Goal: Task Accomplishment & Management: Complete application form

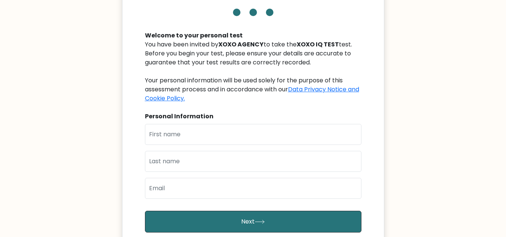
scroll to position [59, 0]
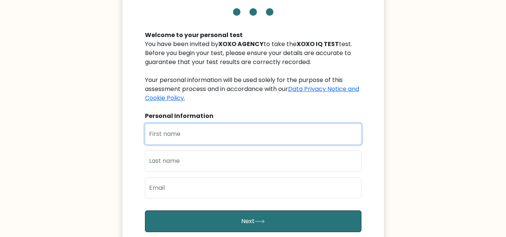
click at [205, 138] on input "text" at bounding box center [253, 134] width 217 height 21
type input "d"
type input "[PERSON_NAME]"
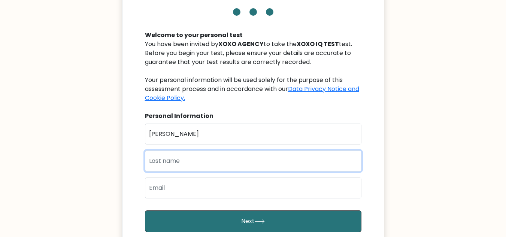
click at [203, 158] on input "text" at bounding box center [253, 161] width 217 height 21
type input "m"
type input "Ameh"
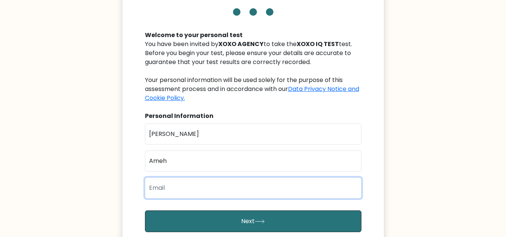
click at [181, 182] on input "email" at bounding box center [253, 188] width 217 height 21
type input "A"
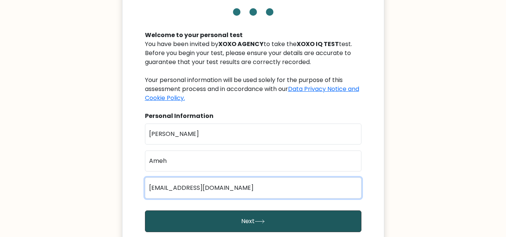
type input "amehdeborah03@gmail.com"
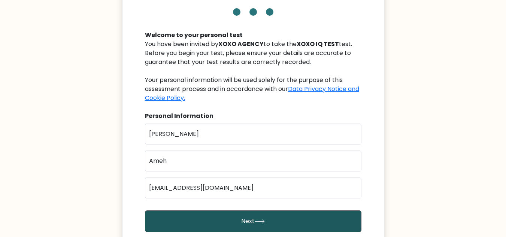
click at [238, 230] on button "Next" at bounding box center [253, 222] width 217 height 22
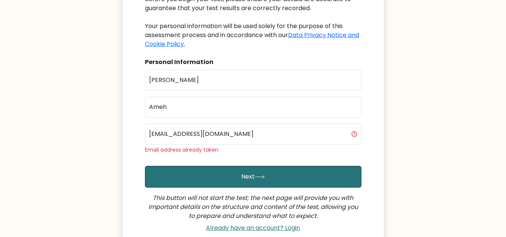
scroll to position [121, 0]
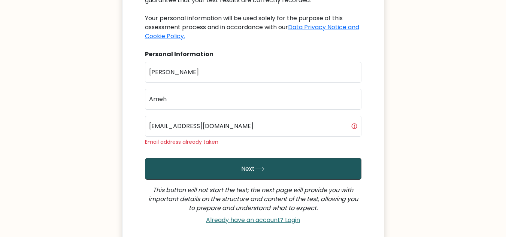
click at [256, 168] on icon "submit" at bounding box center [260, 169] width 10 height 4
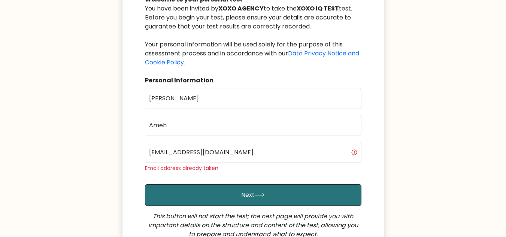
scroll to position [97, 0]
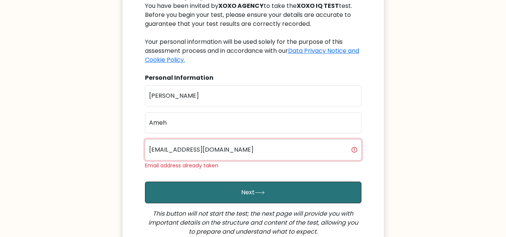
click at [278, 152] on input "[EMAIL_ADDRESS][DOMAIN_NAME]" at bounding box center [253, 149] width 217 height 21
type input "a"
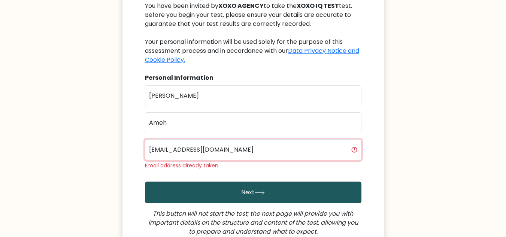
type input "deborahblessing155@gmail.com"
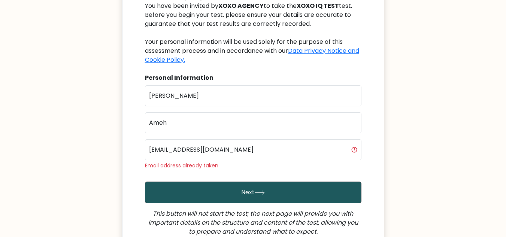
click at [284, 185] on button "Next" at bounding box center [253, 193] width 217 height 22
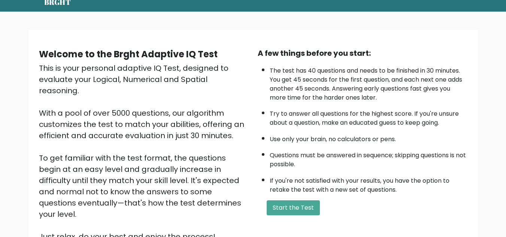
scroll to position [30, 0]
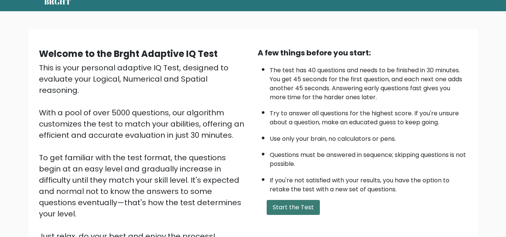
click at [298, 208] on button "Start the Test" at bounding box center [293, 207] width 53 height 15
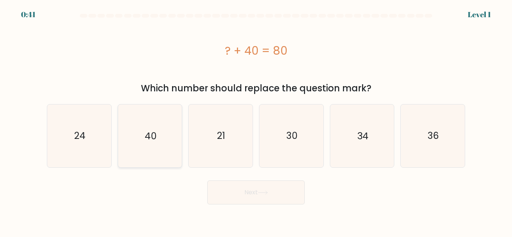
click at [159, 144] on icon "40" at bounding box center [149, 136] width 63 height 63
click at [256, 121] on input "b. 40" at bounding box center [256, 120] width 0 height 2
radio input "true"
click at [263, 186] on button "Next" at bounding box center [255, 193] width 97 height 24
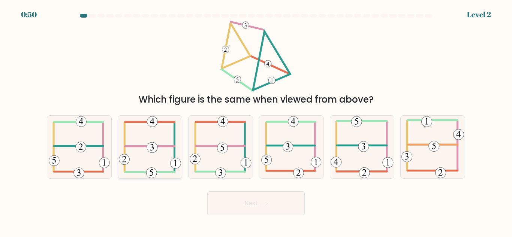
click at [139, 158] on icon at bounding box center [150, 147] width 62 height 63
click at [256, 121] on input "b." at bounding box center [256, 120] width 0 height 2
radio input "true"
click at [215, 200] on button "Next" at bounding box center [255, 203] width 97 height 24
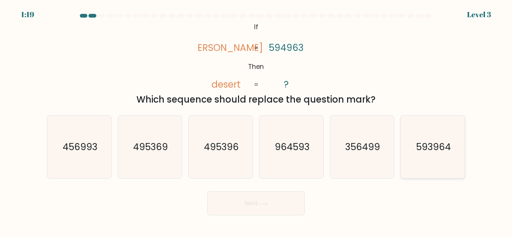
click at [435, 136] on icon "593964" at bounding box center [432, 147] width 63 height 63
click at [256, 121] on input "f. 593964" at bounding box center [256, 120] width 0 height 2
radio input "true"
click at [279, 208] on button "Next" at bounding box center [255, 203] width 97 height 24
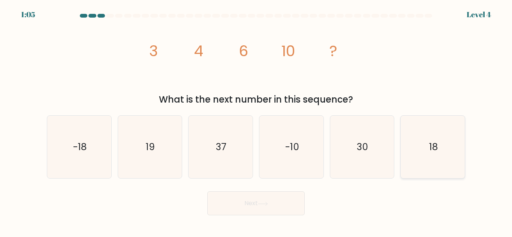
click at [425, 149] on icon "18" at bounding box center [432, 147] width 63 height 63
click at [256, 121] on input "f. 18" at bounding box center [256, 120] width 0 height 2
radio input "true"
click at [299, 195] on button "Next" at bounding box center [255, 203] width 97 height 24
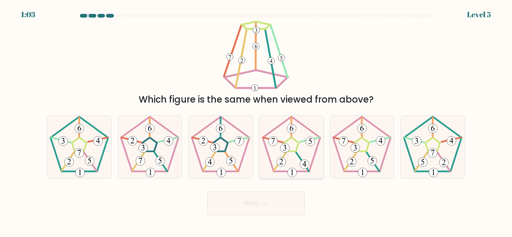
click at [296, 172] on 538 at bounding box center [291, 172] width 9 height 9
click at [256, 121] on input "d." at bounding box center [256, 120] width 0 height 2
radio input "true"
click at [283, 205] on button "Next" at bounding box center [255, 203] width 97 height 24
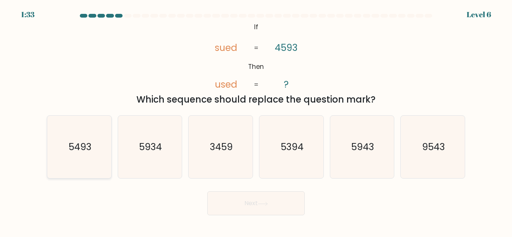
click at [76, 141] on text "5493" at bounding box center [79, 147] width 23 height 13
click at [256, 121] on input "a. 5493" at bounding box center [256, 120] width 0 height 2
radio input "true"
click at [241, 196] on button "Next" at bounding box center [255, 203] width 97 height 24
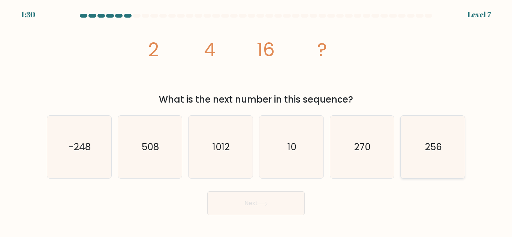
click at [401, 150] on icon "256" at bounding box center [432, 147] width 63 height 63
click at [256, 121] on input "f. 256" at bounding box center [256, 120] width 0 height 2
radio input "true"
click at [255, 200] on button "Next" at bounding box center [255, 203] width 97 height 24
click at [255, 199] on button "Next" at bounding box center [255, 203] width 97 height 24
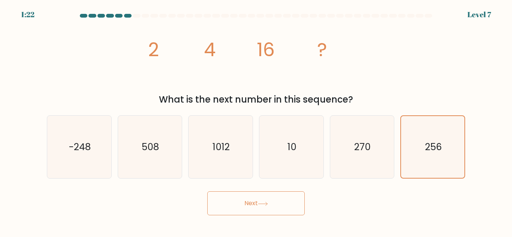
click at [251, 198] on button "Next" at bounding box center [255, 203] width 97 height 24
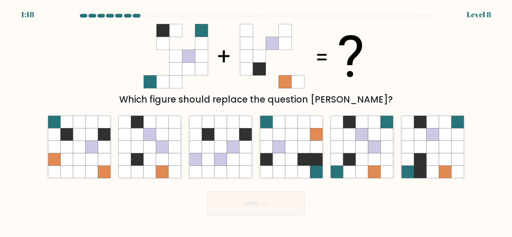
click at [231, 204] on button "Next" at bounding box center [255, 203] width 97 height 24
click at [363, 137] on icon at bounding box center [362, 135] width 12 height 12
click at [256, 121] on input "e." at bounding box center [256, 120] width 0 height 2
radio input "true"
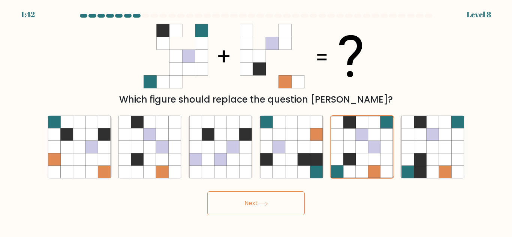
click at [291, 199] on button "Next" at bounding box center [255, 203] width 97 height 24
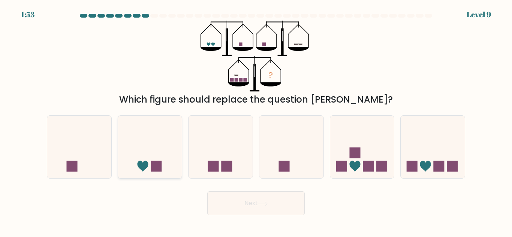
click at [169, 148] on icon at bounding box center [150, 147] width 64 height 53
click at [256, 121] on input "b." at bounding box center [256, 120] width 0 height 2
radio input "true"
click at [271, 131] on icon at bounding box center [291, 147] width 64 height 53
click at [256, 121] on input "d." at bounding box center [256, 120] width 0 height 2
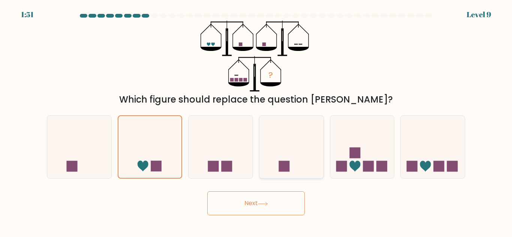
radio input "true"
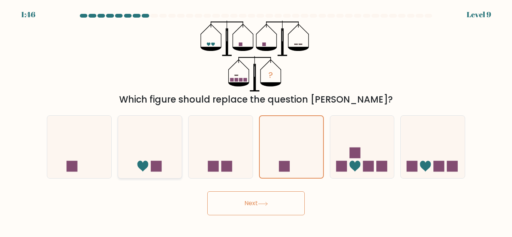
click at [151, 134] on icon at bounding box center [150, 147] width 64 height 53
click at [256, 121] on input "b." at bounding box center [256, 120] width 0 height 2
radio input "true"
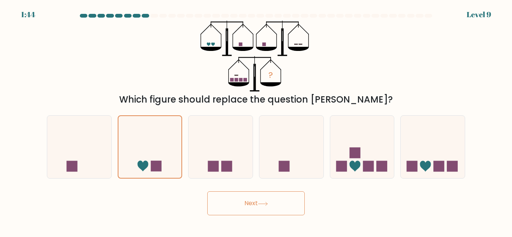
click at [218, 208] on button "Next" at bounding box center [255, 203] width 97 height 24
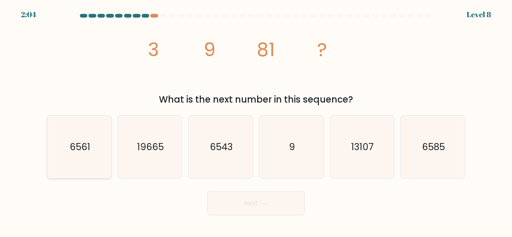
click at [72, 147] on text "6561" at bounding box center [79, 147] width 21 height 13
click at [256, 121] on input "a. 6561" at bounding box center [256, 120] width 0 height 2
radio input "true"
click at [237, 202] on button "Next" at bounding box center [255, 203] width 97 height 24
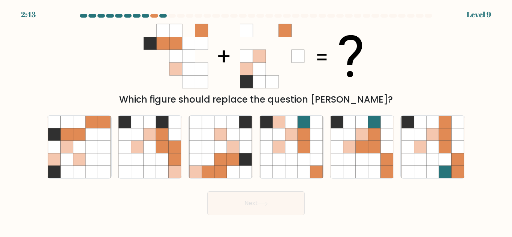
click at [237, 202] on button "Next" at bounding box center [255, 203] width 97 height 24
click at [220, 141] on icon at bounding box center [220, 135] width 12 height 12
click at [256, 121] on input "c." at bounding box center [256, 120] width 0 height 2
radio input "true"
click at [69, 148] on icon at bounding box center [66, 147] width 12 height 12
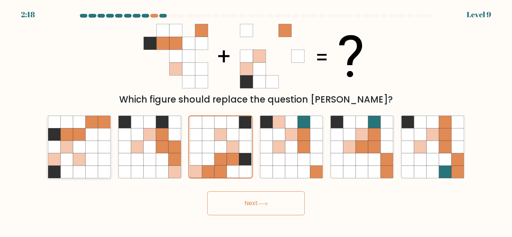
click at [256, 121] on input "a." at bounding box center [256, 120] width 0 height 2
radio input "true"
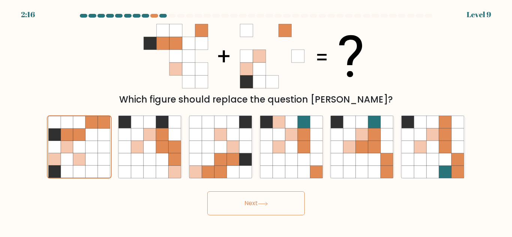
click at [238, 205] on button "Next" at bounding box center [255, 203] width 97 height 24
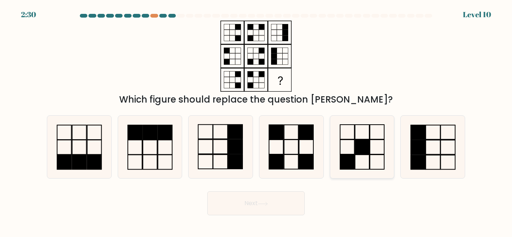
click at [358, 129] on icon at bounding box center [362, 147] width 63 height 63
click at [256, 121] on input "e." at bounding box center [256, 120] width 0 height 2
radio input "true"
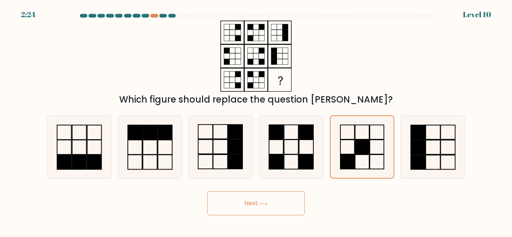
click at [296, 199] on button "Next" at bounding box center [255, 203] width 97 height 24
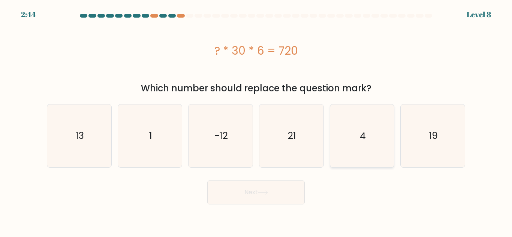
click at [364, 155] on icon "4" at bounding box center [362, 136] width 63 height 63
click at [256, 121] on input "e. 4" at bounding box center [256, 120] width 0 height 2
radio input "true"
click at [286, 191] on button "Next" at bounding box center [255, 193] width 97 height 24
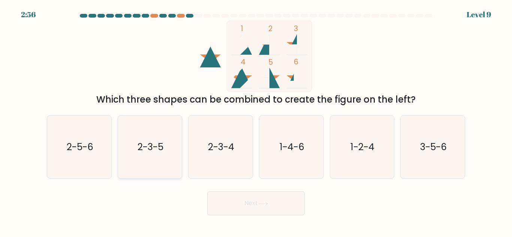
click at [165, 139] on icon "2-3-5" at bounding box center [149, 147] width 63 height 63
click at [256, 121] on input "b. 2-3-5" at bounding box center [256, 120] width 0 height 2
radio input "true"
click at [165, 138] on icon "2-3-5" at bounding box center [150, 147] width 62 height 62
click at [256, 121] on input "b. 2-3-5" at bounding box center [256, 120] width 0 height 2
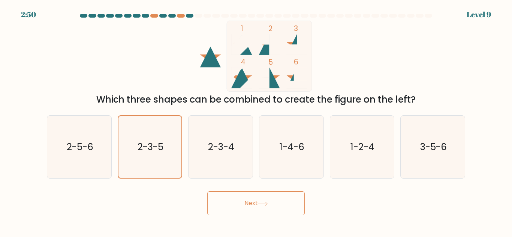
click at [228, 199] on button "Next" at bounding box center [255, 203] width 97 height 24
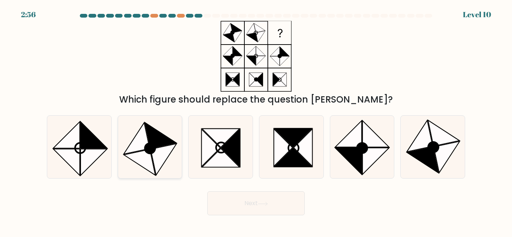
click at [170, 168] on icon at bounding box center [149, 147] width 63 height 63
click at [256, 121] on input "b." at bounding box center [256, 120] width 0 height 2
radio input "true"
click at [253, 211] on button "Next" at bounding box center [255, 203] width 97 height 24
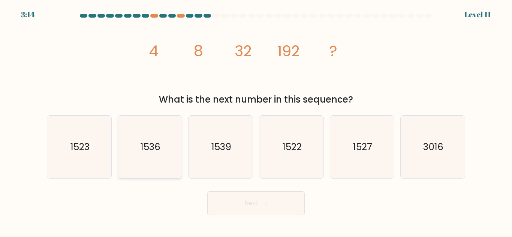
click at [182, 170] on div "1536" at bounding box center [150, 146] width 65 height 63
click at [256, 121] on input "b. 1536" at bounding box center [256, 120] width 0 height 2
radio input "true"
click at [241, 201] on button "Next" at bounding box center [255, 203] width 97 height 24
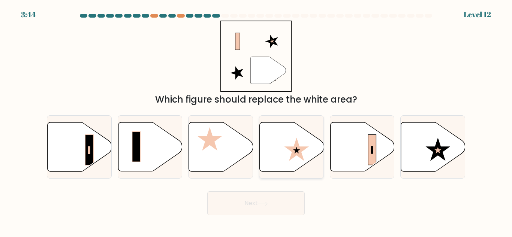
click at [299, 136] on icon at bounding box center [292, 147] width 64 height 49
click at [256, 121] on input "d." at bounding box center [256, 120] width 0 height 2
radio input "true"
click at [98, 133] on icon at bounding box center [79, 147] width 64 height 50
click at [256, 121] on input "a." at bounding box center [256, 120] width 0 height 2
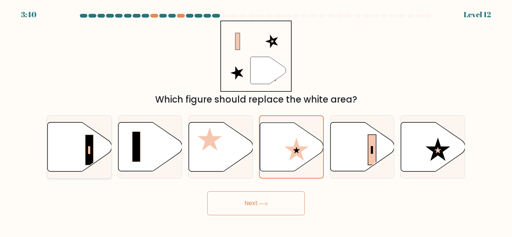
radio input "true"
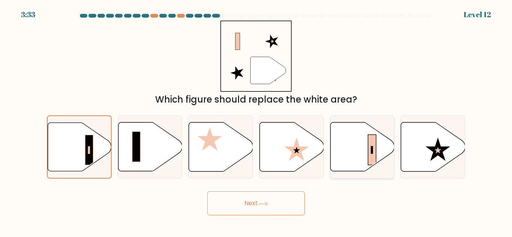
click at [347, 132] on icon at bounding box center [362, 147] width 64 height 49
click at [256, 121] on input "e." at bounding box center [256, 120] width 0 height 2
radio input "true"
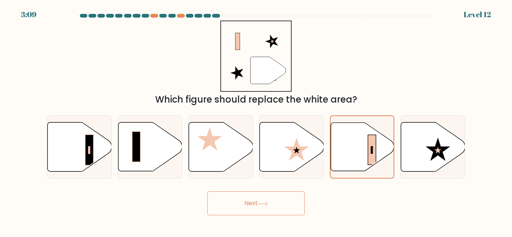
click at [230, 197] on button "Next" at bounding box center [255, 203] width 97 height 24
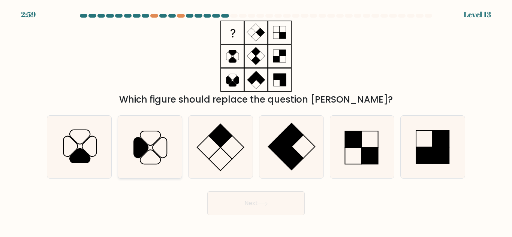
click at [142, 134] on icon at bounding box center [149, 147] width 63 height 63
click at [256, 121] on input "b." at bounding box center [256, 120] width 0 height 2
radio input "true"
click at [90, 129] on icon at bounding box center [79, 147] width 63 height 63
click at [256, 121] on input "a." at bounding box center [256, 120] width 0 height 2
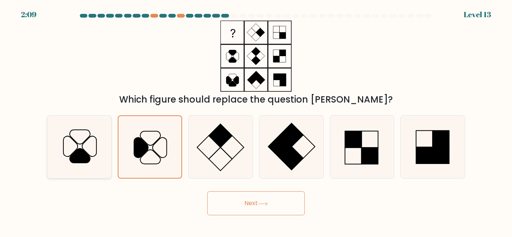
radio input "true"
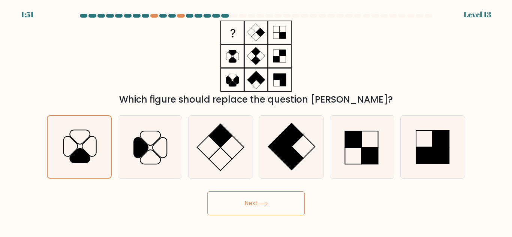
click at [223, 197] on button "Next" at bounding box center [255, 203] width 97 height 24
click at [250, 200] on button "Next" at bounding box center [255, 203] width 97 height 24
click at [268, 200] on button "Next" at bounding box center [255, 203] width 97 height 24
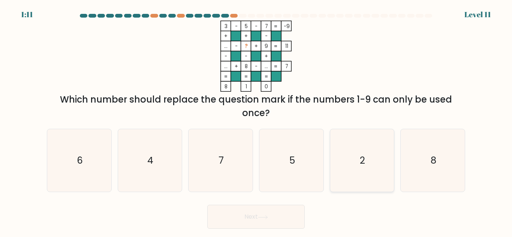
click at [362, 181] on icon "2" at bounding box center [362, 160] width 63 height 63
click at [256, 121] on input "e. 2" at bounding box center [256, 120] width 0 height 2
radio input "true"
click at [286, 223] on button "Next" at bounding box center [255, 217] width 97 height 24
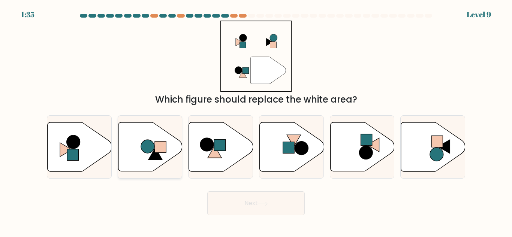
click at [140, 141] on icon at bounding box center [150, 147] width 64 height 49
click at [256, 121] on input "b." at bounding box center [256, 120] width 0 height 2
radio input "true"
click at [206, 126] on icon at bounding box center [221, 147] width 64 height 49
click at [256, 121] on input "c." at bounding box center [256, 120] width 0 height 2
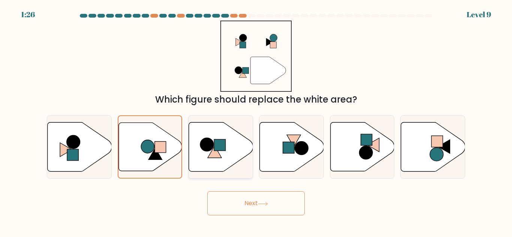
radio input "true"
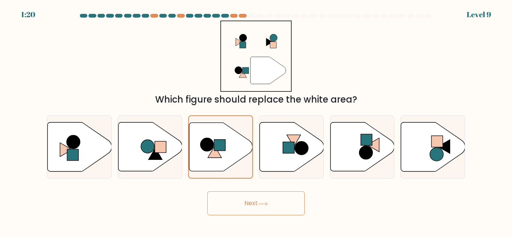
click at [247, 203] on button "Next" at bounding box center [255, 203] width 97 height 24
click at [260, 194] on button "Next" at bounding box center [255, 203] width 97 height 24
click at [254, 193] on button "Next" at bounding box center [255, 203] width 97 height 24
click at [239, 133] on icon at bounding box center [220, 147] width 63 height 48
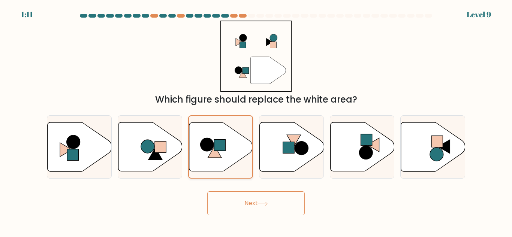
click at [256, 121] on input "c." at bounding box center [256, 120] width 0 height 2
click at [239, 133] on icon at bounding box center [220, 147] width 63 height 48
click at [256, 121] on input "c." at bounding box center [256, 120] width 0 height 2
click at [239, 133] on icon at bounding box center [220, 147] width 63 height 48
click at [256, 121] on input "c." at bounding box center [256, 120] width 0 height 2
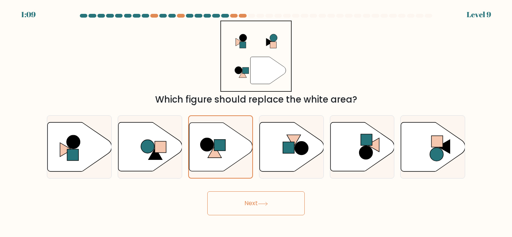
click at [254, 199] on button "Next" at bounding box center [255, 203] width 97 height 24
click at [254, 200] on button "Next" at bounding box center [255, 203] width 97 height 24
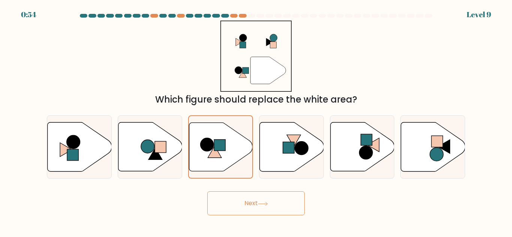
click at [307, 63] on div "" Which figure should replace the white area?" at bounding box center [255, 64] width 427 height 86
click at [280, 203] on button "Next" at bounding box center [255, 203] width 97 height 24
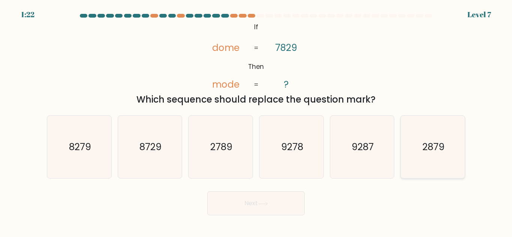
click at [431, 141] on text "2879" at bounding box center [433, 147] width 22 height 13
click at [256, 121] on input "f. 2879" at bounding box center [256, 120] width 0 height 2
radio input "true"
click at [293, 203] on button "Next" at bounding box center [255, 203] width 97 height 24
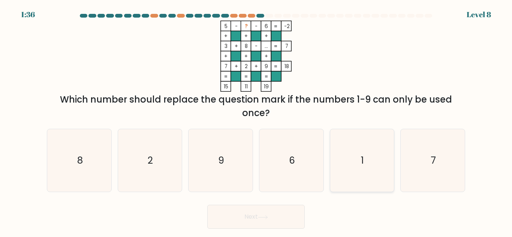
click at [362, 153] on icon "1" at bounding box center [362, 160] width 63 height 63
click at [256, 121] on input "e. 1" at bounding box center [256, 120] width 0 height 2
radio input "true"
click at [275, 217] on button "Next" at bounding box center [255, 217] width 97 height 24
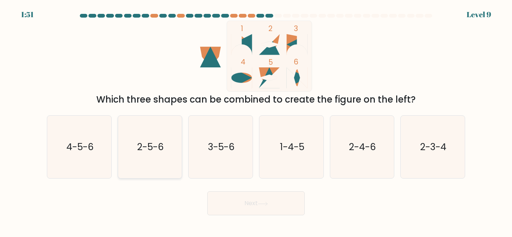
click at [165, 142] on icon "2-5-6" at bounding box center [149, 147] width 63 height 63
click at [256, 121] on input "b. 2-5-6" at bounding box center [256, 120] width 0 height 2
radio input "true"
click at [214, 189] on div "Next" at bounding box center [255, 202] width 427 height 28
click at [223, 201] on button "Next" at bounding box center [255, 203] width 97 height 24
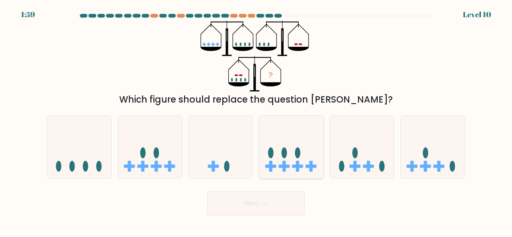
click at [270, 133] on icon at bounding box center [291, 147] width 64 height 53
click at [256, 121] on input "d." at bounding box center [256, 120] width 0 height 2
radio input "true"
click at [239, 205] on button "Next" at bounding box center [255, 203] width 97 height 24
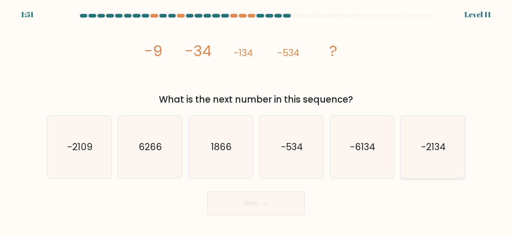
click at [417, 138] on icon "-2134" at bounding box center [432, 147] width 63 height 63
click at [256, 121] on input "f. -2134" at bounding box center [256, 120] width 0 height 2
radio input "true"
click at [299, 196] on button "Next" at bounding box center [255, 203] width 97 height 24
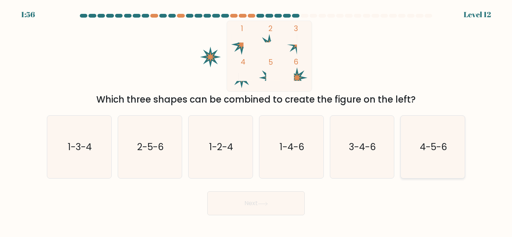
click at [425, 149] on text "4-5-6" at bounding box center [433, 147] width 27 height 13
click at [256, 121] on input "f. 4-5-6" at bounding box center [256, 120] width 0 height 2
radio input "true"
click at [260, 208] on button "Next" at bounding box center [255, 203] width 97 height 24
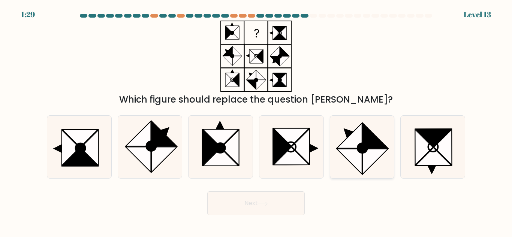
click at [362, 142] on icon at bounding box center [349, 135] width 25 height 25
click at [256, 121] on input "e." at bounding box center [256, 120] width 0 height 2
radio input "true"
click at [281, 207] on button "Next" at bounding box center [255, 203] width 97 height 24
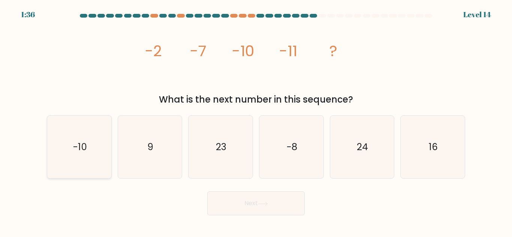
click at [73, 153] on text "-10" at bounding box center [80, 147] width 14 height 13
click at [256, 121] on input "a. -10" at bounding box center [256, 120] width 0 height 2
radio input "true"
click at [241, 195] on button "Next" at bounding box center [255, 203] width 97 height 24
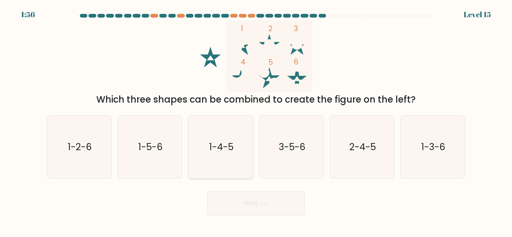
click at [226, 171] on icon "1-4-5" at bounding box center [220, 147] width 63 height 63
click at [256, 121] on input "c. 1-4-5" at bounding box center [256, 120] width 0 height 2
radio input "true"
click at [272, 210] on button "Next" at bounding box center [255, 203] width 97 height 24
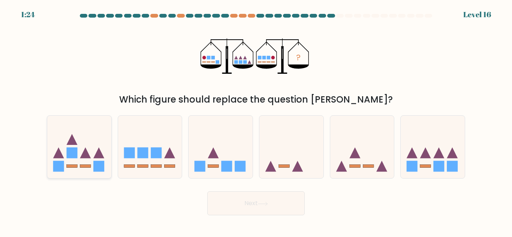
click at [102, 162] on rect at bounding box center [98, 166] width 11 height 11
click at [256, 121] on input "a." at bounding box center [256, 120] width 0 height 2
radio input "true"
click at [235, 196] on button "Next" at bounding box center [255, 203] width 97 height 24
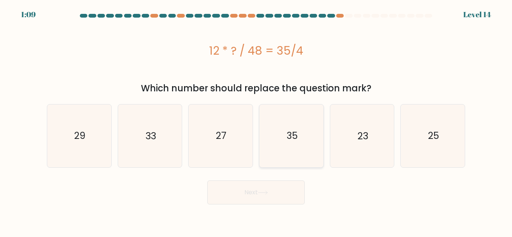
click at [286, 139] on icon "35" at bounding box center [291, 136] width 63 height 63
click at [256, 121] on input "d. 35" at bounding box center [256, 120] width 0 height 2
radio input "true"
click at [277, 188] on button "Next" at bounding box center [255, 193] width 97 height 24
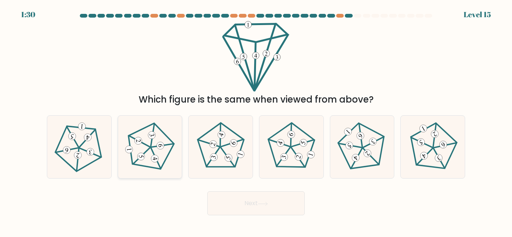
drag, startPoint x: 264, startPoint y: 146, endPoint x: 181, endPoint y: 139, distance: 83.5
click at [181, 139] on div "a. b. c." at bounding box center [256, 143] width 424 height 69
click at [97, 162] on icon at bounding box center [79, 147] width 50 height 50
click at [256, 121] on input "a." at bounding box center [256, 120] width 0 height 2
radio input "true"
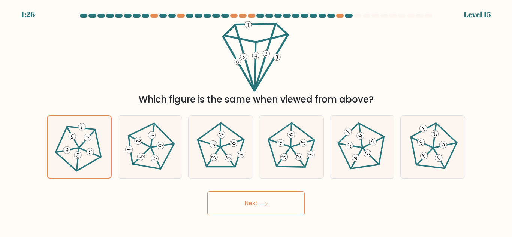
click at [227, 199] on button "Next" at bounding box center [255, 203] width 97 height 24
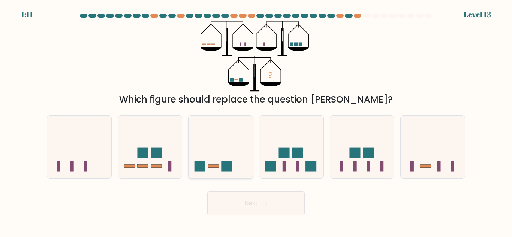
click at [222, 174] on div at bounding box center [220, 146] width 65 height 63
click at [256, 121] on input "c." at bounding box center [256, 120] width 0 height 2
radio input "true"
click at [238, 199] on button "Next" at bounding box center [255, 203] width 97 height 24
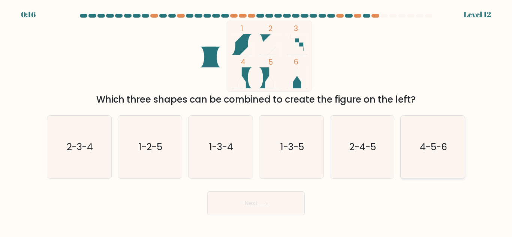
click at [415, 137] on icon "4-5-6" at bounding box center [432, 147] width 63 height 63
click at [256, 121] on input "f. 4-5-6" at bounding box center [256, 120] width 0 height 2
radio input "true"
click at [290, 199] on button "Next" at bounding box center [255, 203] width 97 height 24
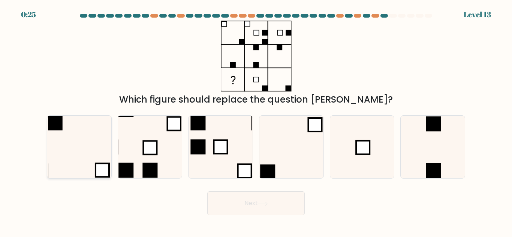
click at [92, 144] on icon at bounding box center [79, 147] width 63 height 63
click at [256, 121] on input "a." at bounding box center [256, 120] width 0 height 2
radio input "true"
click at [250, 196] on button "Next" at bounding box center [255, 203] width 97 height 24
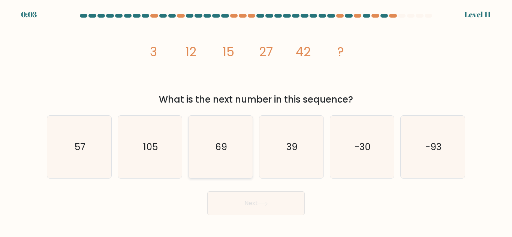
click at [226, 133] on icon "69" at bounding box center [220, 147] width 63 height 63
click at [256, 121] on input "c. 69" at bounding box center [256, 120] width 0 height 2
radio input "true"
click at [263, 209] on button "Next" at bounding box center [255, 203] width 97 height 24
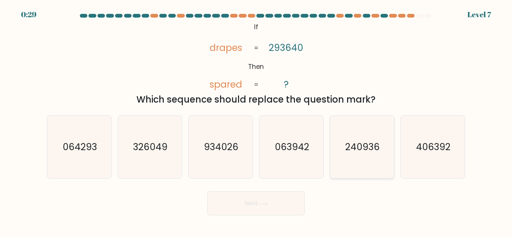
click at [386, 125] on icon "240936" at bounding box center [362, 147] width 63 height 63
click at [256, 121] on input "e. 240936" at bounding box center [256, 120] width 0 height 2
radio input "true"
click at [274, 214] on button "Next" at bounding box center [255, 203] width 97 height 24
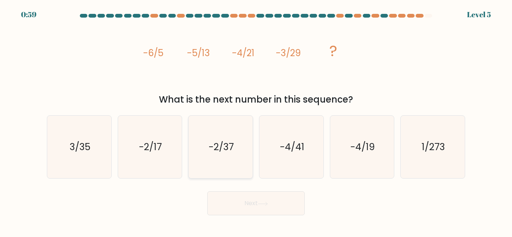
click at [202, 162] on icon "-2/37" at bounding box center [220, 147] width 63 height 63
click at [256, 121] on input "c. -2/37" at bounding box center [256, 120] width 0 height 2
radio input "true"
click at [267, 198] on button "Next" at bounding box center [255, 203] width 97 height 24
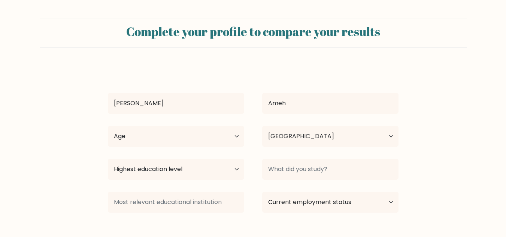
select select "NG"
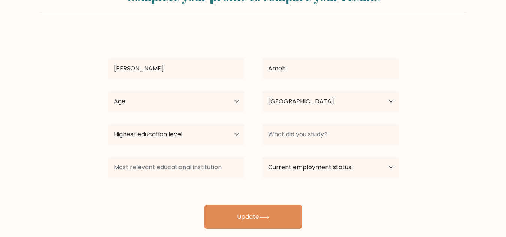
scroll to position [27, 0]
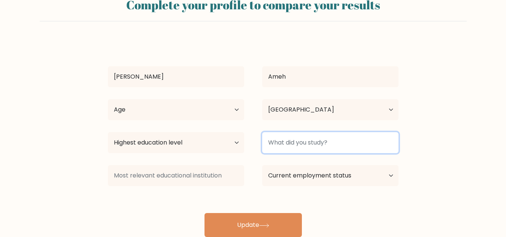
click at [279, 140] on input at bounding box center [330, 142] width 136 height 21
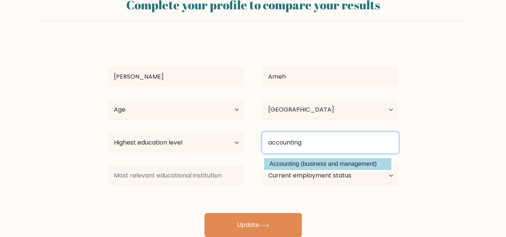
type input "accounting"
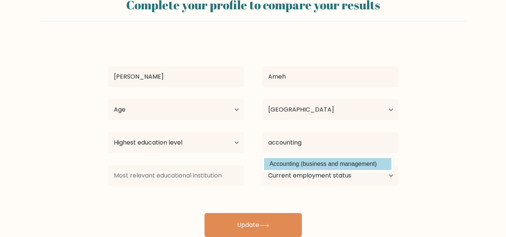
click at [281, 165] on div "[PERSON_NAME] Age Under [DEMOGRAPHIC_DATA] [DEMOGRAPHIC_DATA] [DEMOGRAPHIC_DATA…" at bounding box center [253, 138] width 300 height 198
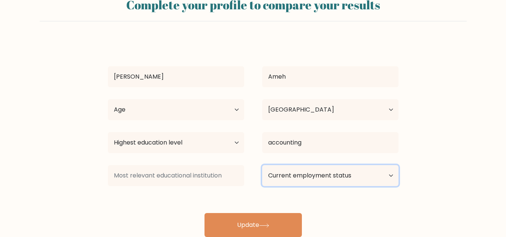
click at [290, 174] on select "Current employment status Employed Student Retired Other / prefer not to answer" at bounding box center [330, 175] width 136 height 21
select select "student"
click at [262, 165] on select "Current employment status Employed Student Retired Other / prefer not to answer" at bounding box center [330, 175] width 136 height 21
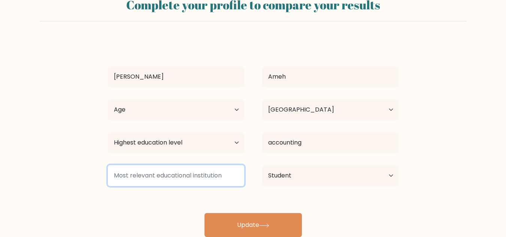
click at [208, 185] on input at bounding box center [176, 175] width 136 height 21
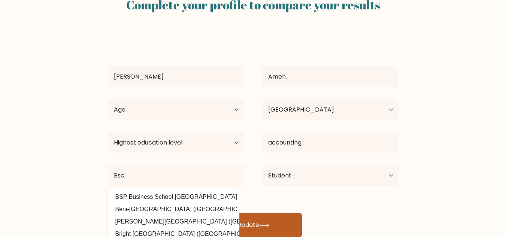
click at [220, 215] on div "[PERSON_NAME] Age Under [DEMOGRAPHIC_DATA] [DEMOGRAPHIC_DATA] [DEMOGRAPHIC_DATA…" at bounding box center [253, 138] width 300 height 198
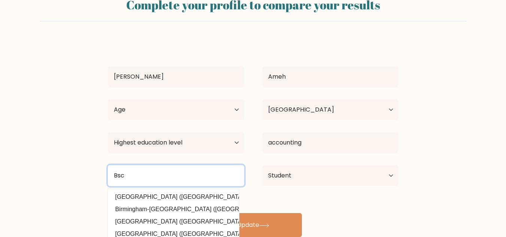
click at [151, 178] on input "Bsc" at bounding box center [176, 175] width 136 height 21
type input "B"
click at [210, 169] on input "Delsu" at bounding box center [176, 175] width 136 height 21
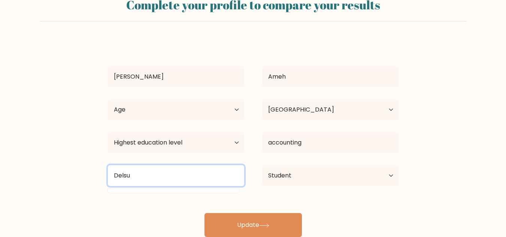
click at [230, 169] on input "Delsu" at bounding box center [176, 175] width 136 height 21
type input "D"
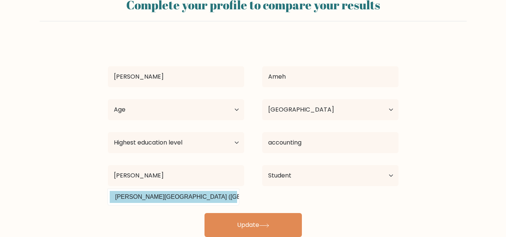
click at [220, 194] on div "[PERSON_NAME] Age Under [DEMOGRAPHIC_DATA] [DEMOGRAPHIC_DATA] [DEMOGRAPHIC_DATA…" at bounding box center [253, 138] width 300 height 198
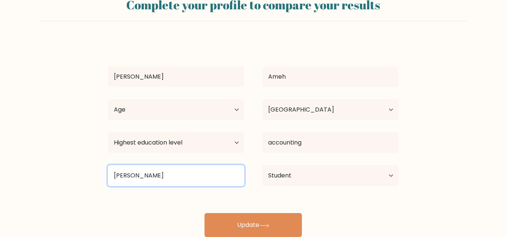
click at [198, 173] on input "[PERSON_NAME]" at bounding box center [176, 175] width 136 height 21
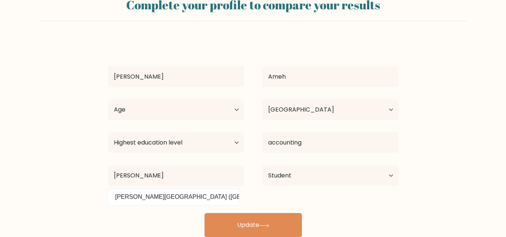
click at [200, 191] on div "Debbie Ameh Age Under 18 years old 18-24 years old 25-34 years old 35-44 years …" at bounding box center [253, 138] width 300 height 198
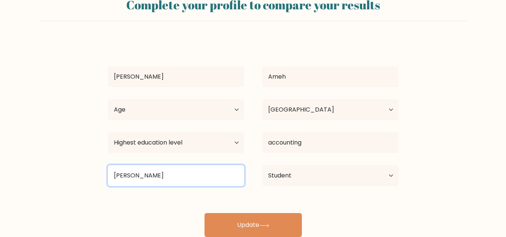
click at [195, 173] on input "Benson" at bounding box center [176, 175] width 136 height 21
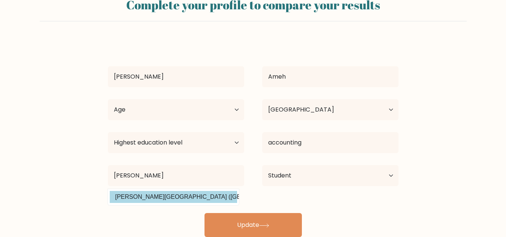
click at [172, 197] on div "Debbie Ameh Age Under 18 years old 18-24 years old 25-34 years old 35-44 years …" at bounding box center [253, 138] width 300 height 198
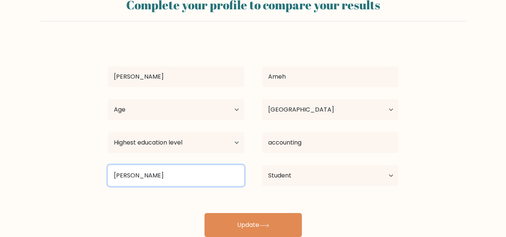
click at [169, 181] on input "Benso" at bounding box center [176, 175] width 136 height 21
type input "B"
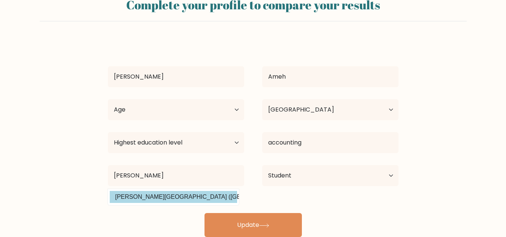
click at [166, 194] on div "Debbie Ameh Age Under 18 years old 18-24 years old 25-34 years old 35-44 years …" at bounding box center [253, 138] width 300 height 198
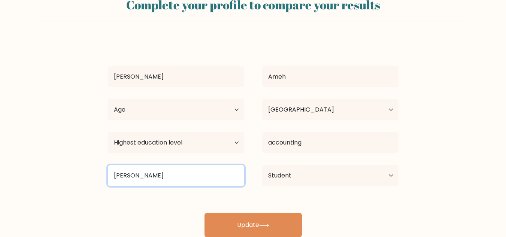
click at [167, 182] on input "Benso" at bounding box center [176, 175] width 136 height 21
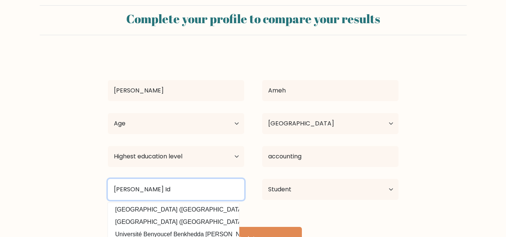
scroll to position [73, 0]
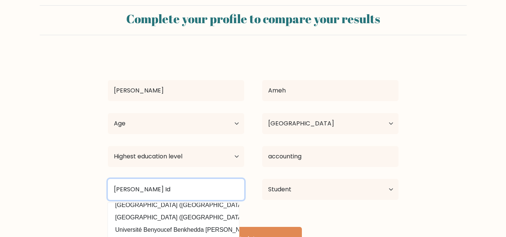
click at [223, 194] on input "Benson Id" at bounding box center [176, 189] width 136 height 21
type input "B"
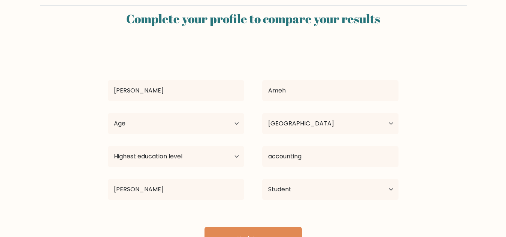
click at [322, 217] on div "Debbie Ameh Age Under 18 years old 18-24 years old 25-34 years old 35-44 years …" at bounding box center [253, 152] width 300 height 198
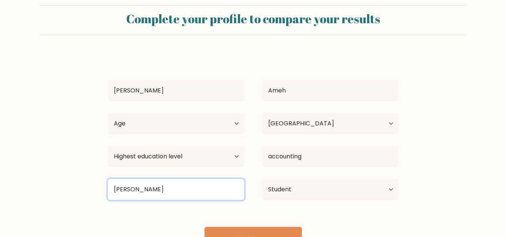
click at [185, 195] on input "Benso" at bounding box center [176, 189] width 136 height 21
type input "B"
type input "BIU"
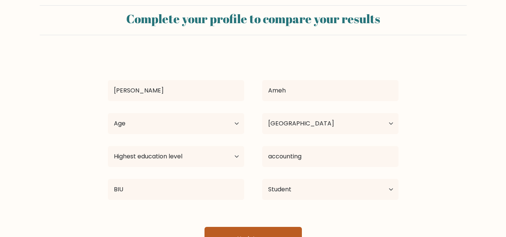
click at [270, 231] on button "Update" at bounding box center [253, 239] width 97 height 24
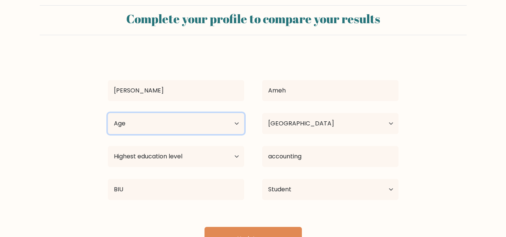
click at [199, 125] on select "Age Under 18 years old 18-24 years old 25-34 years old 35-44 years old 45-54 ye…" at bounding box center [176, 123] width 136 height 21
select select "18_24"
click at [108, 113] on select "Age Under 18 years old 18-24 years old 25-34 years old 35-44 years old 45-54 ye…" at bounding box center [176, 123] width 136 height 21
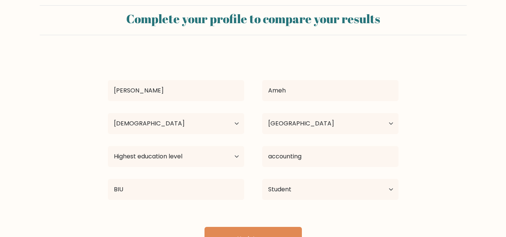
click at [232, 226] on div "Debbie Ameh Age Under 18 years old 18-24 years old 25-34 years old 35-44 years …" at bounding box center [253, 152] width 300 height 198
click at [234, 232] on button "Update" at bounding box center [253, 239] width 97 height 24
click at [247, 157] on div "Highest education level No schooling Primary Lower Secondary Upper Secondary Oc…" at bounding box center [176, 156] width 154 height 27
click at [235, 159] on select "Highest education level No schooling Primary Lower Secondary Upper Secondary Oc…" at bounding box center [176, 156] width 136 height 21
select select "bachelors_degree"
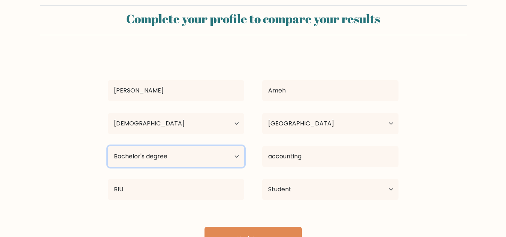
click at [108, 146] on select "Highest education level No schooling Primary Lower Secondary Upper Secondary Oc…" at bounding box center [176, 156] width 136 height 21
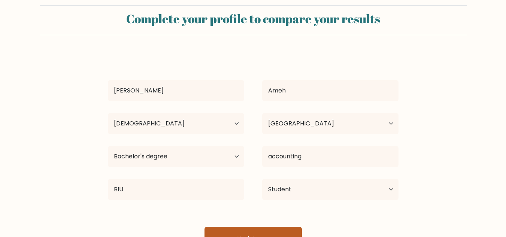
click at [250, 234] on button "Update" at bounding box center [253, 239] width 97 height 24
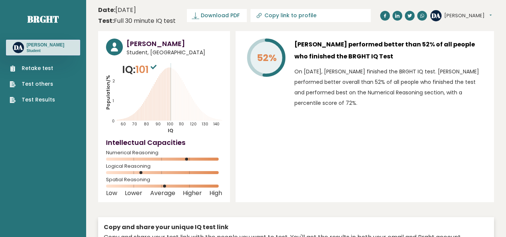
type input "[URL][DOMAIN_NAME]"
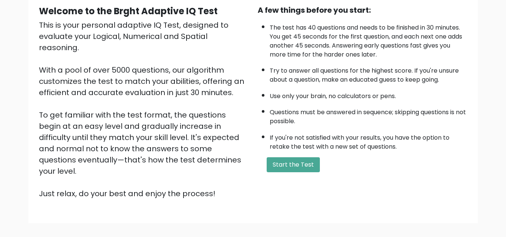
scroll to position [79, 0]
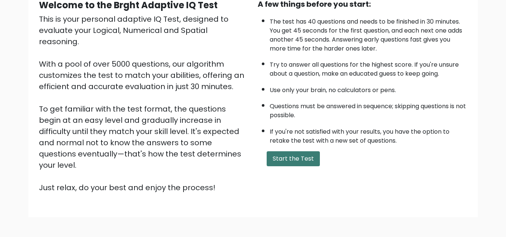
click at [300, 162] on button "Start the Test" at bounding box center [293, 158] width 53 height 15
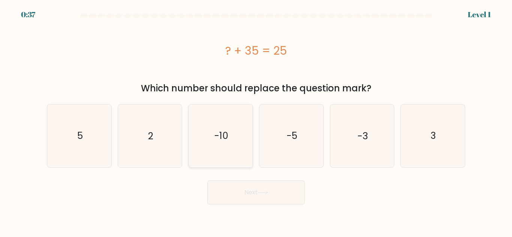
click at [218, 133] on text "-10" at bounding box center [221, 135] width 14 height 13
click at [256, 121] on input "c. -10" at bounding box center [256, 120] width 0 height 2
radio input "true"
click at [253, 185] on button "Next" at bounding box center [255, 193] width 97 height 24
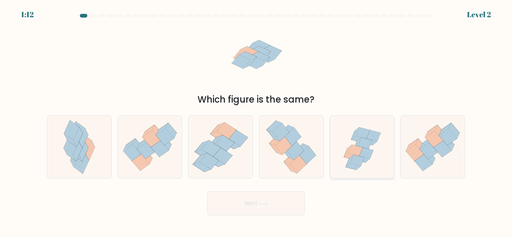
click at [361, 137] on icon at bounding box center [363, 132] width 14 height 11
click at [256, 121] on input "e." at bounding box center [256, 120] width 0 height 2
radio input "true"
click at [281, 208] on button "Next" at bounding box center [255, 203] width 97 height 24
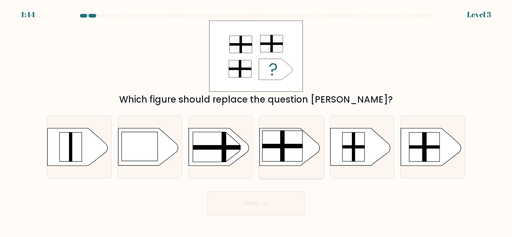
click at [264, 135] on rect at bounding box center [282, 146] width 40 height 31
click at [256, 121] on input "d." at bounding box center [256, 120] width 0 height 2
radio input "true"
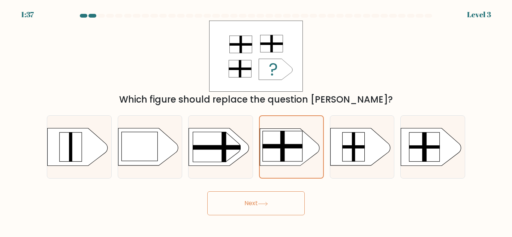
click at [266, 199] on button "Next" at bounding box center [255, 203] width 97 height 24
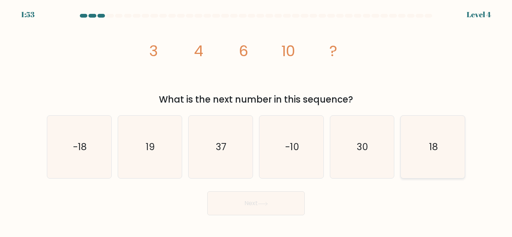
click at [418, 141] on icon "18" at bounding box center [432, 147] width 63 height 63
click at [256, 121] on input "f. 18" at bounding box center [256, 120] width 0 height 2
radio input "true"
click at [272, 199] on button "Next" at bounding box center [255, 203] width 97 height 24
click at [270, 199] on button "Next" at bounding box center [255, 203] width 97 height 24
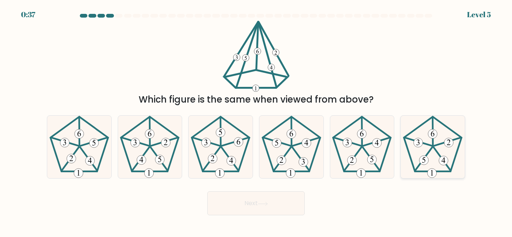
click at [451, 164] on icon at bounding box center [432, 147] width 63 height 63
click at [256, 121] on input "f." at bounding box center [256, 120] width 0 height 2
radio input "true"
click at [263, 198] on button "Next" at bounding box center [255, 203] width 97 height 24
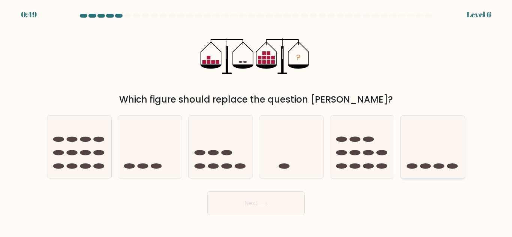
click at [416, 125] on icon at bounding box center [433, 147] width 64 height 53
click at [256, 121] on input "f." at bounding box center [256, 120] width 0 height 2
radio input "true"
click at [286, 198] on button "Next" at bounding box center [255, 203] width 97 height 24
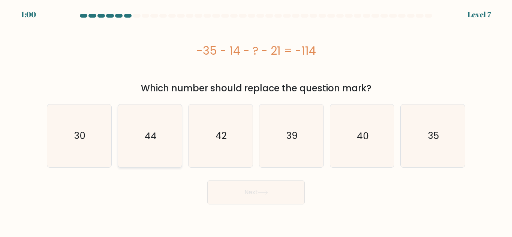
click at [162, 150] on icon "44" at bounding box center [149, 136] width 63 height 63
click at [256, 121] on input "b. 44" at bounding box center [256, 120] width 0 height 2
radio input "true"
click at [243, 189] on button "Next" at bounding box center [255, 193] width 97 height 24
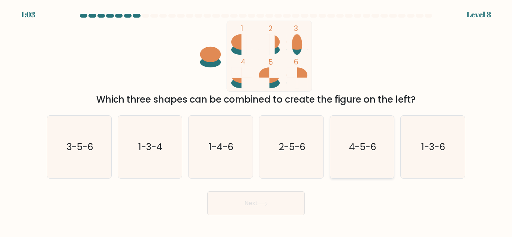
click at [337, 150] on icon "4-5-6" at bounding box center [362, 147] width 63 height 63
click at [256, 121] on input "e. 4-5-6" at bounding box center [256, 120] width 0 height 2
radio input "true"
click at [256, 202] on button "Next" at bounding box center [255, 203] width 97 height 24
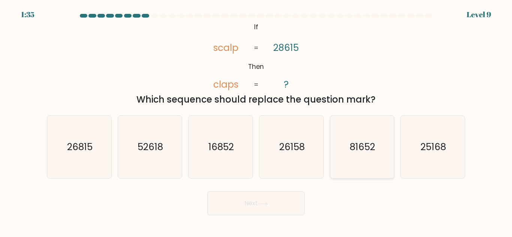
click at [365, 166] on icon "81652" at bounding box center [362, 147] width 63 height 63
click at [256, 121] on input "e. 81652" at bounding box center [256, 120] width 0 height 2
radio input "true"
click at [275, 212] on button "Next" at bounding box center [255, 203] width 97 height 24
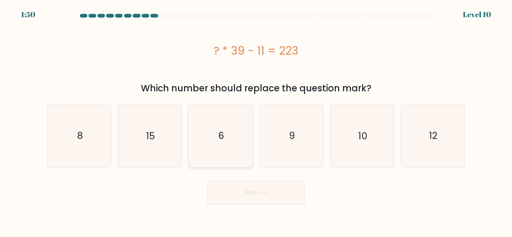
click at [211, 145] on icon "6" at bounding box center [220, 136] width 63 height 63
click at [256, 121] on input "c. 6" at bounding box center [256, 120] width 0 height 2
radio input "true"
click at [228, 194] on button "Next" at bounding box center [255, 193] width 97 height 24
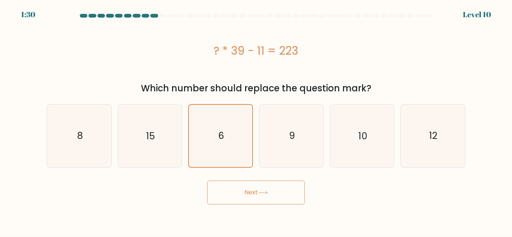
click at [399, 33] on div "? * 39 - 11 = 223" at bounding box center [256, 51] width 418 height 60
click at [264, 193] on icon at bounding box center [263, 193] width 10 height 4
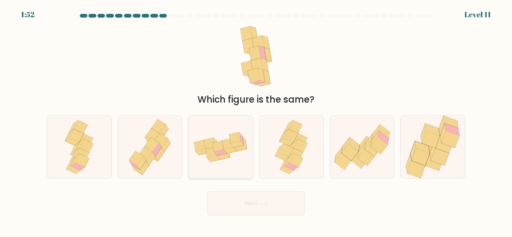
click at [229, 169] on div at bounding box center [220, 146] width 65 height 63
click at [256, 121] on input "c." at bounding box center [256, 120] width 0 height 2
radio input "true"
click at [171, 147] on icon at bounding box center [149, 147] width 51 height 63
click at [256, 121] on input "b." at bounding box center [256, 120] width 0 height 2
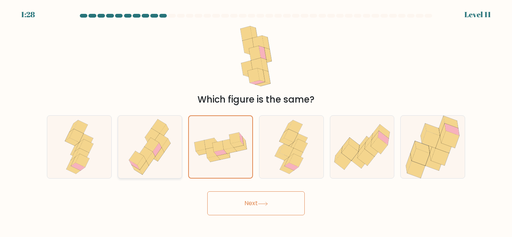
radio input "true"
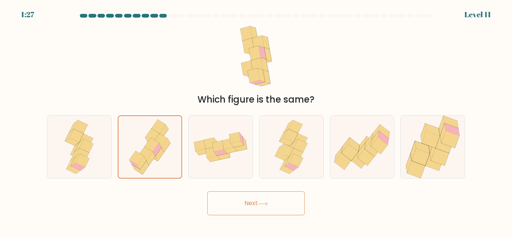
click at [236, 208] on button "Next" at bounding box center [255, 203] width 97 height 24
click at [261, 203] on icon at bounding box center [263, 204] width 10 height 4
click at [342, 66] on div "Which figure is the same?" at bounding box center [255, 64] width 427 height 86
click at [296, 207] on button "Next" at bounding box center [255, 203] width 97 height 24
click at [266, 200] on button "Next" at bounding box center [255, 203] width 97 height 24
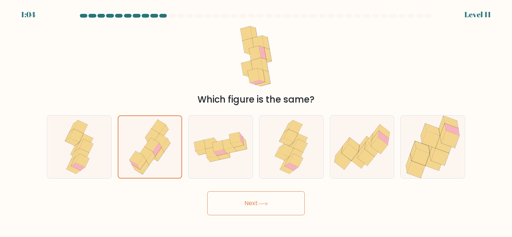
click at [266, 200] on button "Next" at bounding box center [255, 203] width 97 height 24
click at [266, 199] on button "Next" at bounding box center [255, 203] width 97 height 24
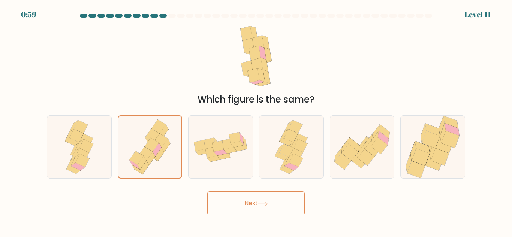
click at [282, 205] on button "Next" at bounding box center [255, 203] width 97 height 24
click at [207, 191] on button "Next" at bounding box center [255, 203] width 97 height 24
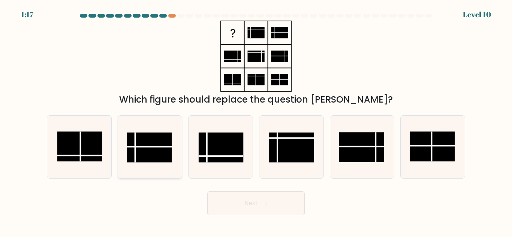
click at [175, 126] on icon at bounding box center [149, 147] width 63 height 63
click at [256, 121] on input "b." at bounding box center [256, 120] width 0 height 2
radio input "true"
click at [235, 160] on rect at bounding box center [221, 148] width 45 height 30
click at [256, 121] on input "c." at bounding box center [256, 120] width 0 height 2
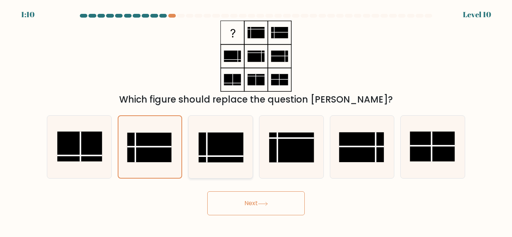
radio input "true"
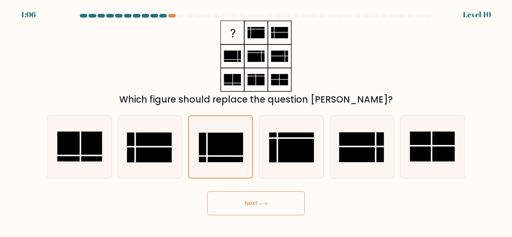
click at [256, 202] on button "Next" at bounding box center [255, 203] width 97 height 24
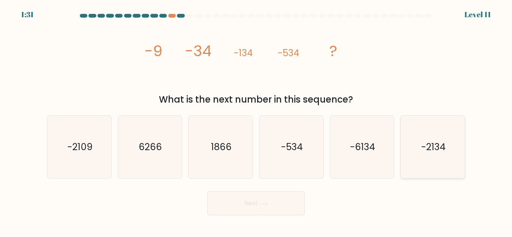
click at [422, 138] on icon "-2134" at bounding box center [432, 147] width 63 height 63
click at [256, 121] on input "f. -2134" at bounding box center [256, 120] width 0 height 2
radio input "true"
click at [296, 203] on button "Next" at bounding box center [255, 203] width 97 height 24
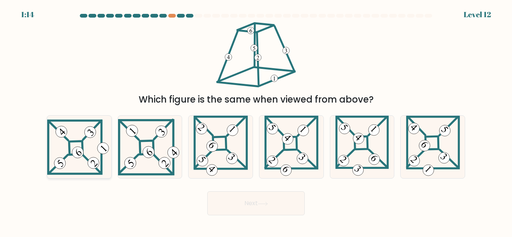
click at [64, 155] on icon at bounding box center [79, 147] width 64 height 55
click at [256, 121] on input "a." at bounding box center [256, 120] width 0 height 2
radio input "true"
click at [446, 136] on 870 at bounding box center [445, 131] width 16 height 16
click at [256, 121] on input "f." at bounding box center [256, 120] width 0 height 2
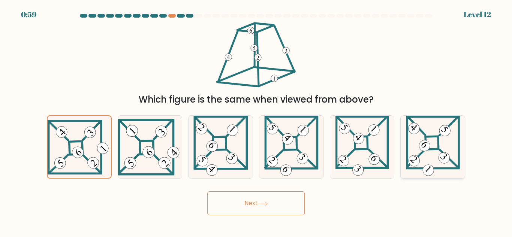
radio input "true"
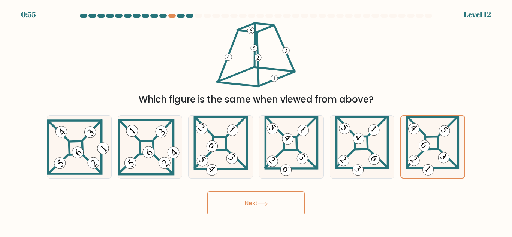
click at [278, 195] on button "Next" at bounding box center [255, 203] width 97 height 24
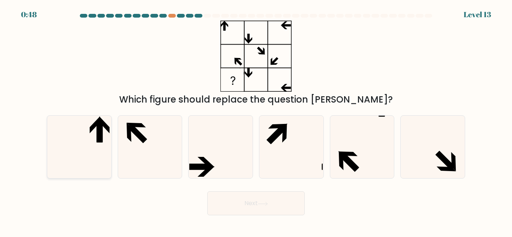
click at [89, 134] on icon at bounding box center [79, 147] width 63 height 63
click at [256, 121] on input "a." at bounding box center [256, 120] width 0 height 2
radio input "true"
click at [263, 203] on icon at bounding box center [263, 204] width 10 height 4
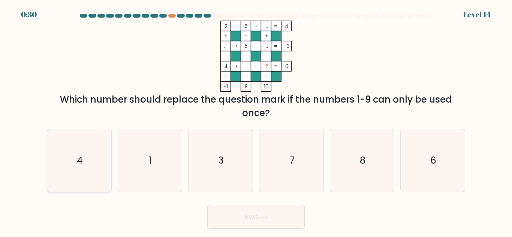
click at [91, 157] on icon "4" at bounding box center [79, 160] width 63 height 63
click at [256, 121] on input "a. 4" at bounding box center [256, 120] width 0 height 2
radio input "true"
click at [287, 206] on button "Next" at bounding box center [255, 217] width 97 height 24
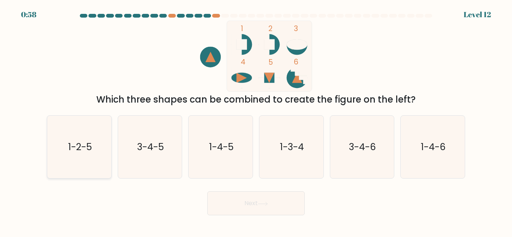
click at [90, 140] on icon "1-2-5" at bounding box center [79, 147] width 63 height 63
click at [256, 121] on input "a. 1-2-5" at bounding box center [256, 120] width 0 height 2
radio input "true"
click at [239, 204] on button "Next" at bounding box center [255, 203] width 97 height 24
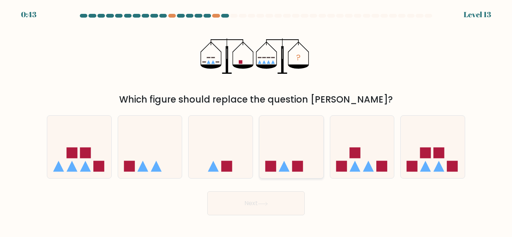
click at [287, 123] on icon at bounding box center [291, 147] width 64 height 53
click at [256, 121] on input "d." at bounding box center [256, 120] width 0 height 2
radio input "true"
click at [244, 199] on button "Next" at bounding box center [255, 203] width 97 height 24
click at [294, 201] on button "Next" at bounding box center [255, 203] width 97 height 24
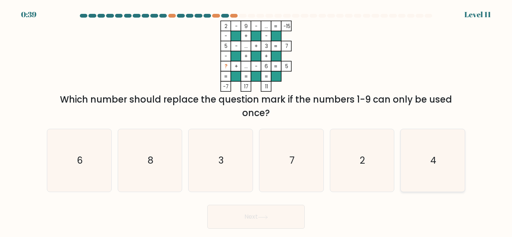
click at [431, 145] on icon "4" at bounding box center [432, 160] width 63 height 63
click at [256, 121] on input "f. 4" at bounding box center [256, 120] width 0 height 2
radio input "true"
click at [268, 216] on icon at bounding box center [263, 217] width 10 height 4
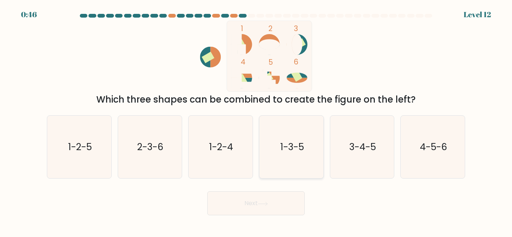
click at [284, 151] on text "1-3-5" at bounding box center [292, 147] width 24 height 13
click at [256, 121] on input "d. 1-3-5" at bounding box center [256, 120] width 0 height 2
radio input "true"
click at [271, 200] on button "Next" at bounding box center [255, 203] width 97 height 24
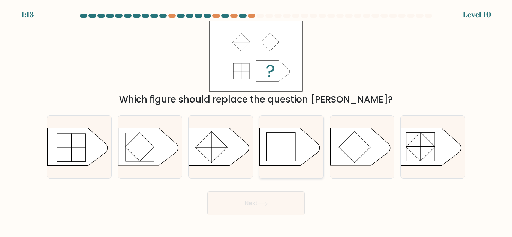
click at [271, 148] on rect at bounding box center [280, 147] width 28 height 28
click at [256, 121] on input "d." at bounding box center [256, 120] width 0 height 2
radio input "true"
drag, startPoint x: 261, startPoint y: 225, endPoint x: 250, endPoint y: 199, distance: 28.4
click at [250, 199] on body "1:11 Level 10" at bounding box center [256, 118] width 512 height 237
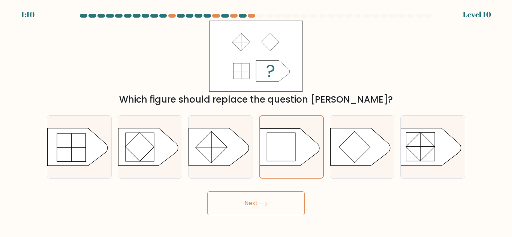
click at [250, 199] on button "Next" at bounding box center [255, 203] width 97 height 24
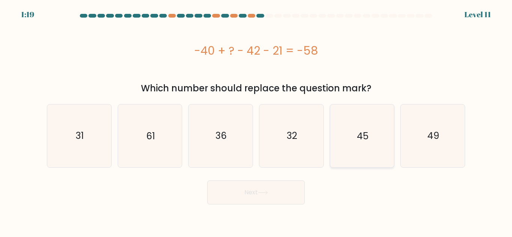
click at [349, 163] on icon "45" at bounding box center [362, 136] width 63 height 63
click at [256, 121] on input "e. 45" at bounding box center [256, 120] width 0 height 2
radio input "true"
click at [279, 192] on button "Next" at bounding box center [255, 193] width 97 height 24
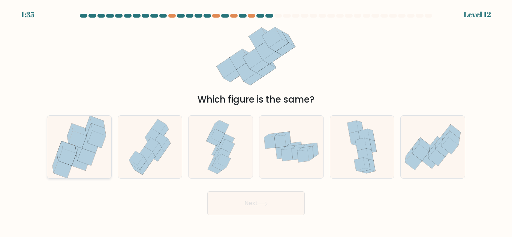
click at [88, 156] on icon at bounding box center [87, 156] width 18 height 17
click at [256, 121] on input "a." at bounding box center [256, 120] width 0 height 2
radio input "true"
click at [242, 211] on button "Next" at bounding box center [255, 203] width 97 height 24
click at [350, 91] on div "Which figure is the same?" at bounding box center [255, 64] width 427 height 86
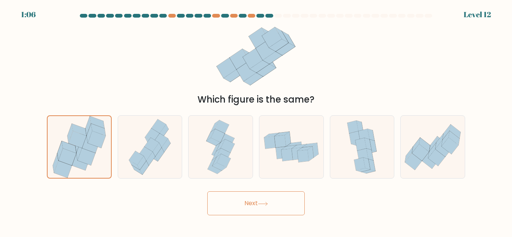
click at [287, 195] on button "Next" at bounding box center [255, 203] width 97 height 24
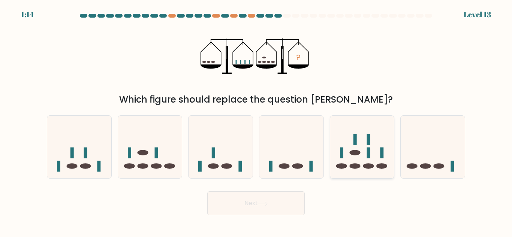
click at [339, 136] on icon at bounding box center [362, 147] width 64 height 53
click at [256, 121] on input "e." at bounding box center [256, 120] width 0 height 2
radio input "true"
click at [286, 201] on button "Next" at bounding box center [255, 203] width 97 height 24
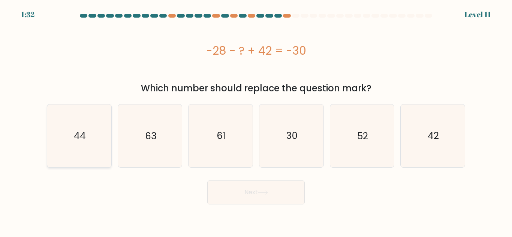
click at [102, 152] on icon "44" at bounding box center [79, 136] width 63 height 63
click at [256, 121] on input "a. 44" at bounding box center [256, 120] width 0 height 2
radio input "true"
click at [256, 189] on button "Next" at bounding box center [255, 193] width 97 height 24
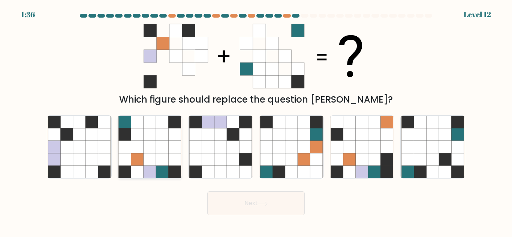
click at [128, 138] on icon at bounding box center [125, 135] width 12 height 12
click at [256, 121] on input "b." at bounding box center [256, 120] width 0 height 2
radio input "true"
click at [228, 194] on button "Next" at bounding box center [255, 203] width 97 height 24
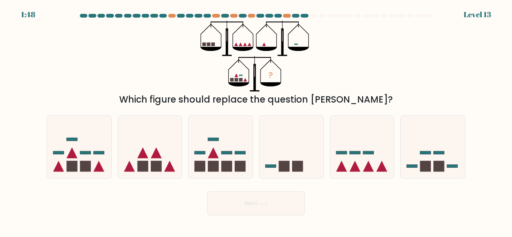
click at [380, 29] on div "? Which figure should replace the question mark?" at bounding box center [255, 64] width 427 height 86
click at [431, 149] on icon at bounding box center [433, 147] width 64 height 53
click at [256, 121] on input "f." at bounding box center [256, 120] width 0 height 2
radio input "true"
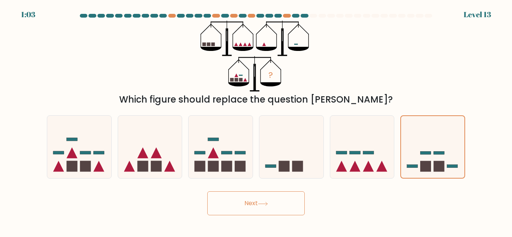
click at [273, 193] on button "Next" at bounding box center [255, 203] width 97 height 24
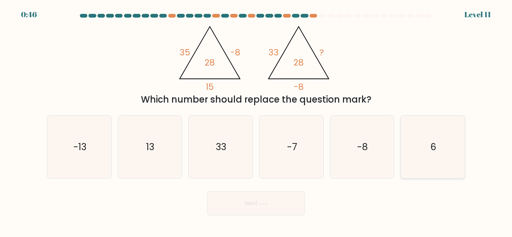
click at [428, 152] on icon "6" at bounding box center [432, 147] width 63 height 63
click at [256, 121] on input "f. 6" at bounding box center [256, 120] width 0 height 2
radio input "true"
click at [281, 209] on button "Next" at bounding box center [255, 203] width 97 height 24
